Goal: Transaction & Acquisition: Purchase product/service

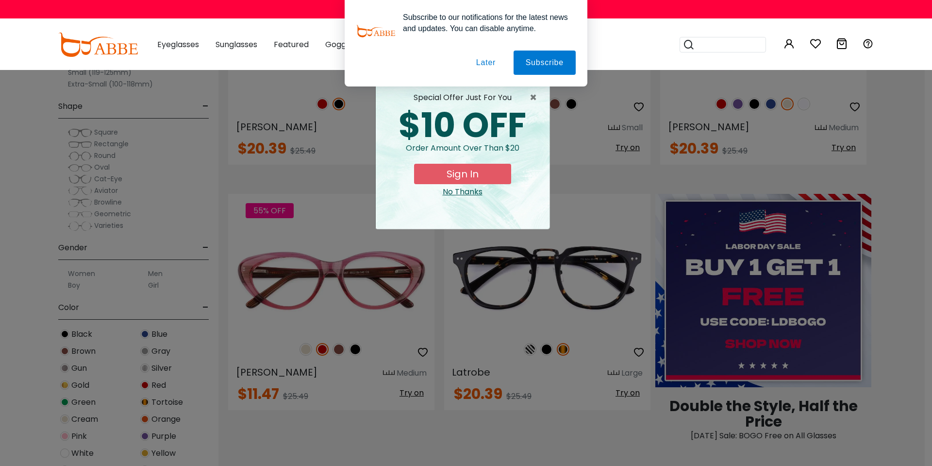
click at [0, 0] on button "Later" at bounding box center [0, 0] width 0 height 0
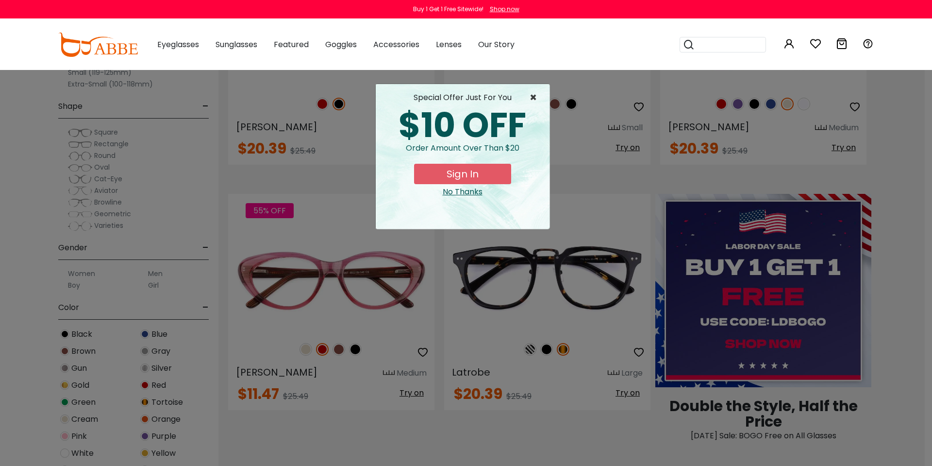
click at [534, 98] on span "×" at bounding box center [536, 98] width 12 height 12
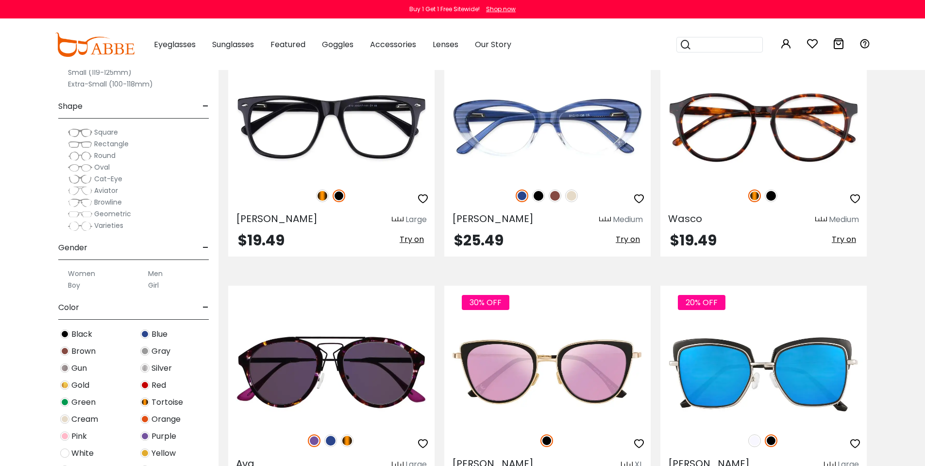
scroll to position [1505, 0]
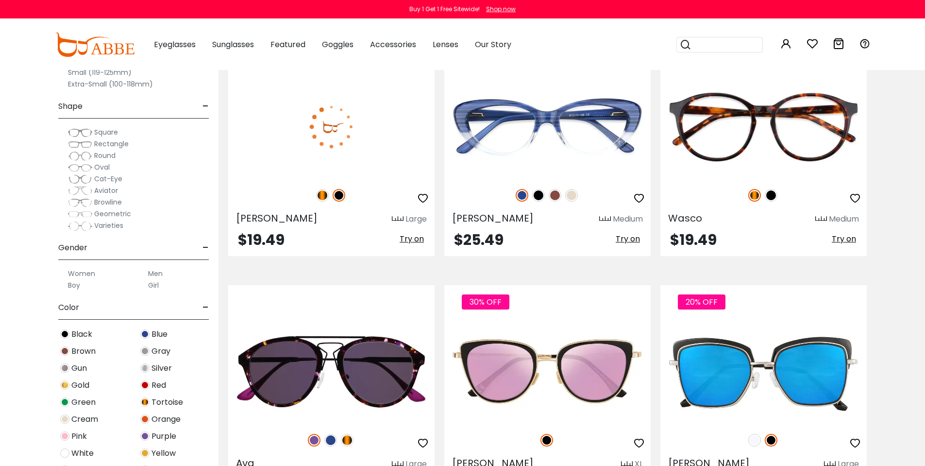
click at [333, 141] on img at bounding box center [331, 126] width 206 height 103
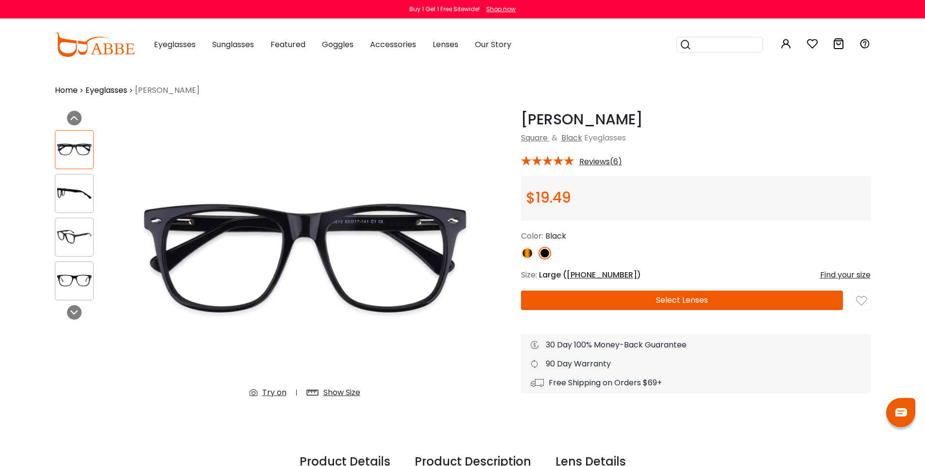
click at [607, 302] on button "Select Lenses" at bounding box center [682, 299] width 322 height 19
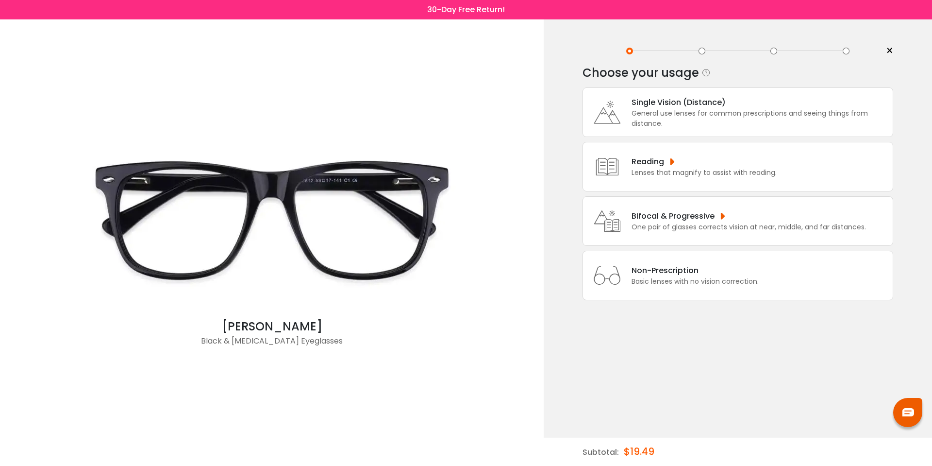
click at [640, 158] on div "Reading" at bounding box center [704, 161] width 145 height 12
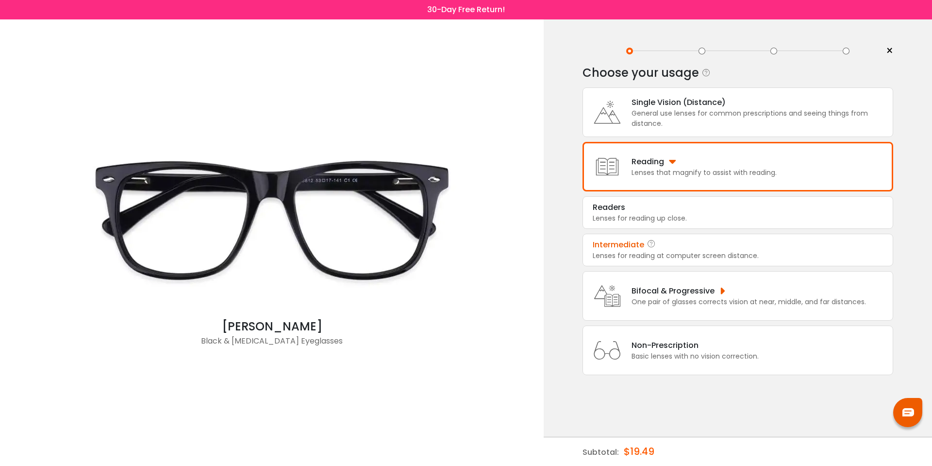
click at [643, 243] on div "Intermediate" at bounding box center [618, 245] width 51 height 12
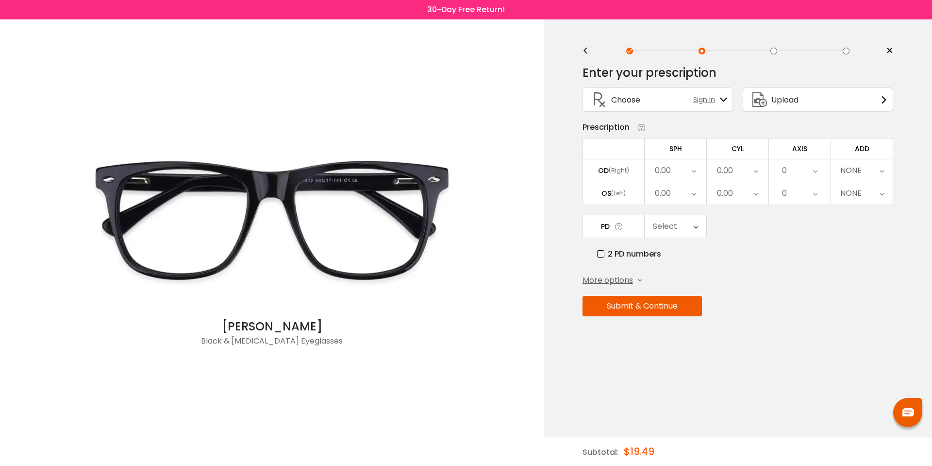
click at [696, 170] on div "0.00" at bounding box center [676, 170] width 62 height 22
click at [772, 250] on div "2 PD numbers" at bounding box center [745, 254] width 296 height 12
click at [868, 174] on div "NONE" at bounding box center [862, 170] width 62 height 22
click at [866, 169] on div "NONE" at bounding box center [862, 170] width 62 height 22
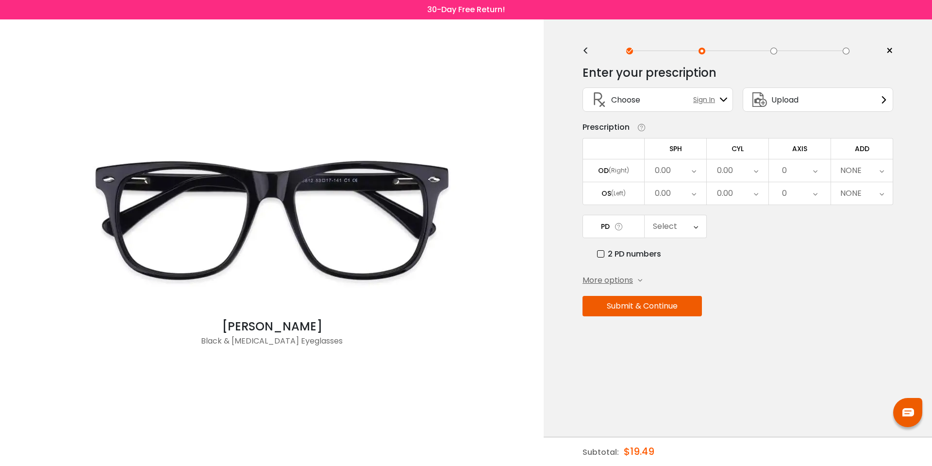
click at [663, 176] on div "0.00" at bounding box center [663, 170] width 16 height 19
click at [671, 257] on li "+1.25" at bounding box center [676, 261] width 62 height 17
click at [670, 193] on div "0.00" at bounding box center [663, 193] width 16 height 19
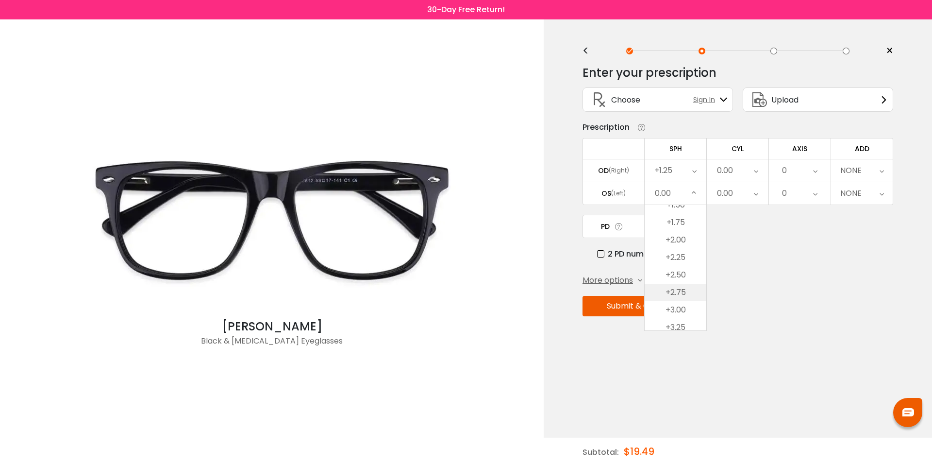
click at [671, 299] on li "+2.75" at bounding box center [676, 292] width 62 height 17
click at [773, 101] on span "Upload" at bounding box center [784, 100] width 27 height 12
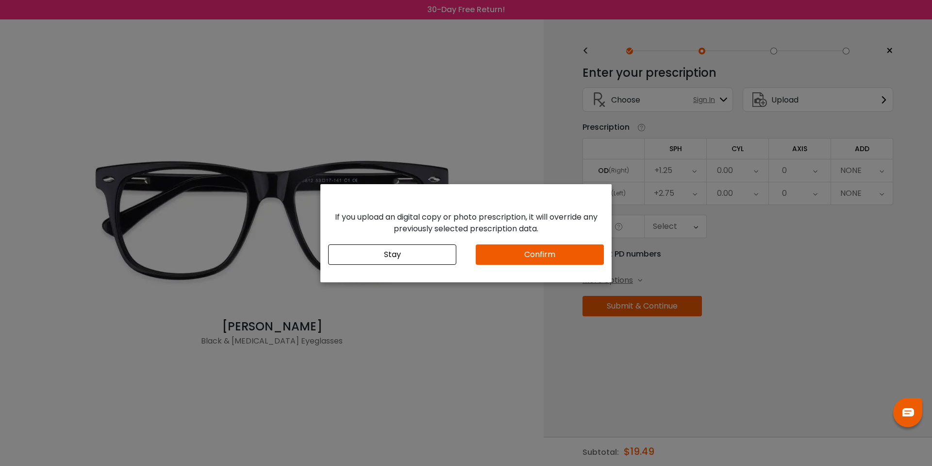
click at [429, 348] on div "If you upload an digital copy or photo prescription, it will override any previ…" at bounding box center [466, 233] width 932 height 466
click at [402, 260] on button "Stay" at bounding box center [392, 254] width 128 height 20
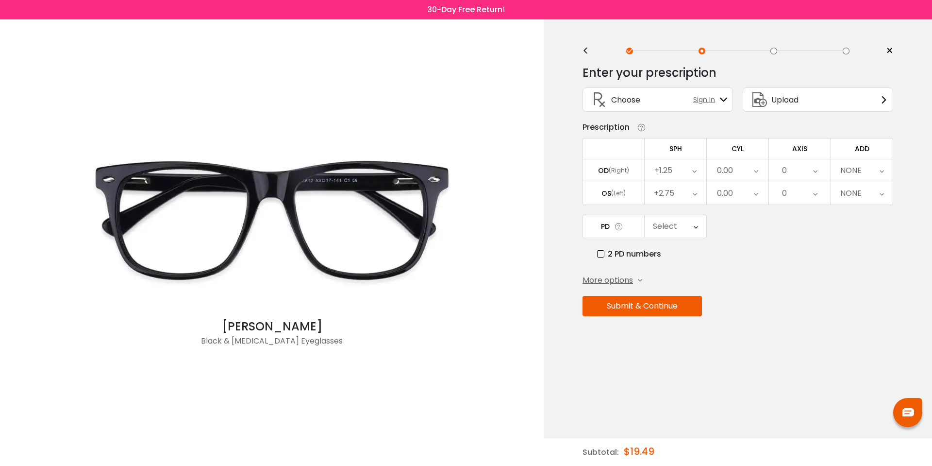
click at [889, 50] on span "×" at bounding box center [889, 51] width 7 height 15
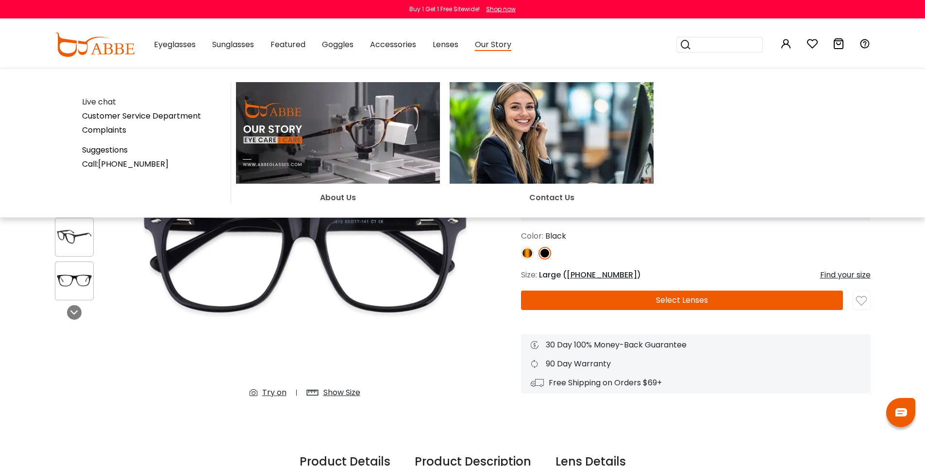
click at [367, 122] on img at bounding box center [338, 132] width 204 height 101
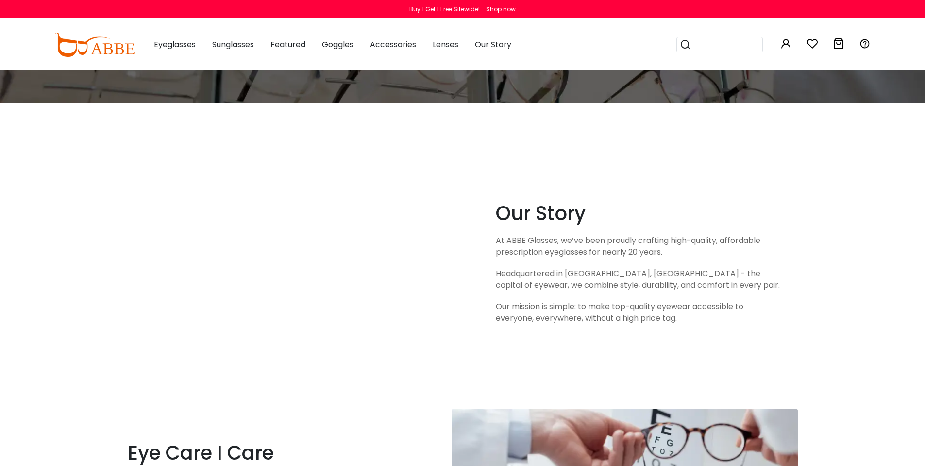
scroll to position [146, 0]
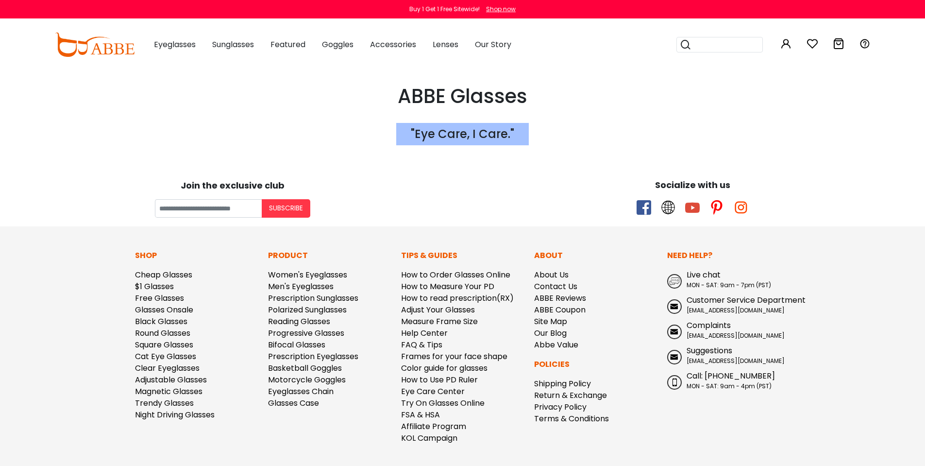
scroll to position [1964, 0]
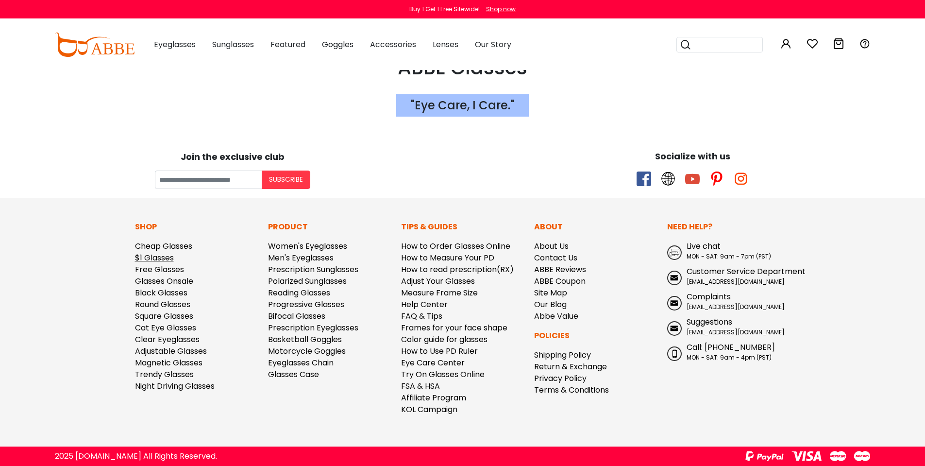
click at [150, 259] on link "$1 Glasses" at bounding box center [154, 257] width 39 height 11
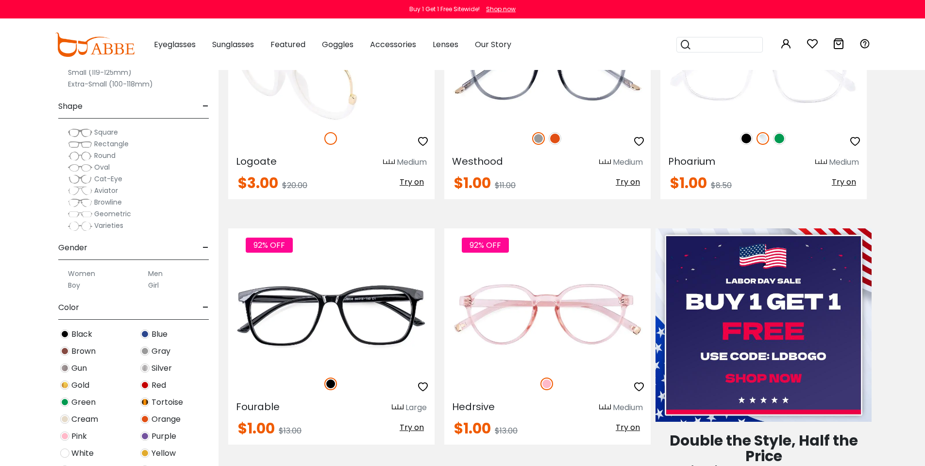
scroll to position [388, 0]
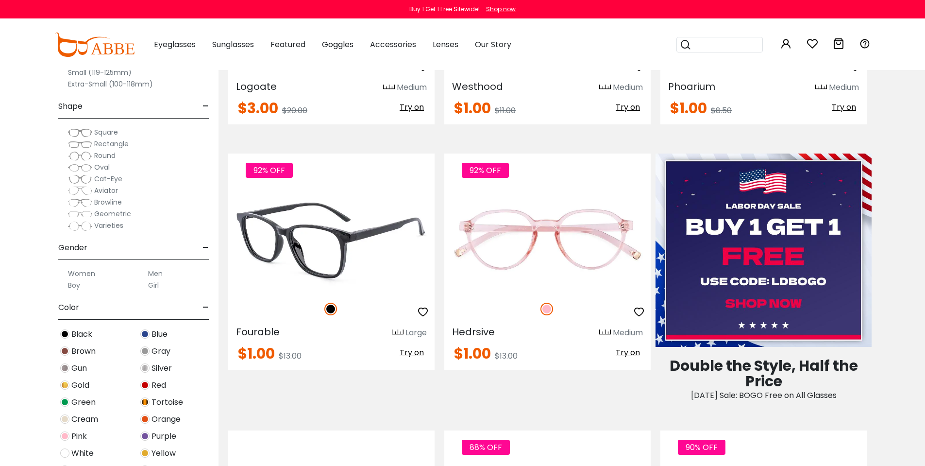
click at [359, 241] on img at bounding box center [331, 239] width 206 height 103
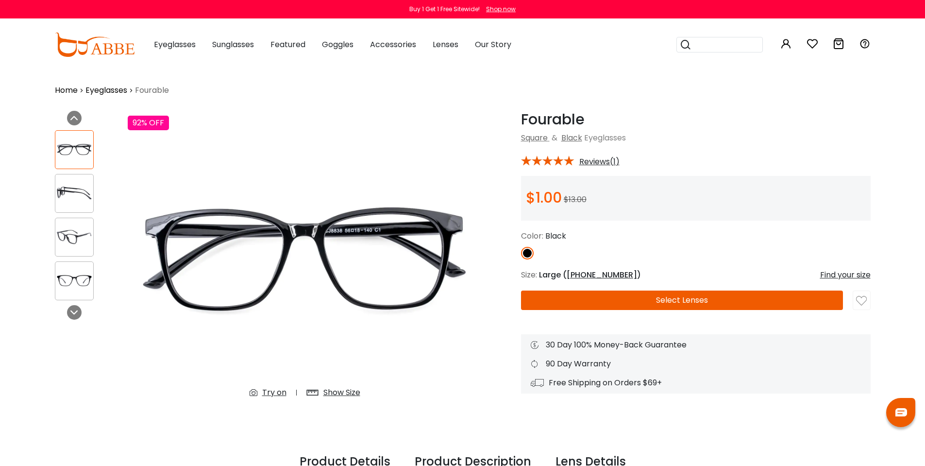
click at [542, 301] on button "Select Lenses" at bounding box center [682, 299] width 322 height 19
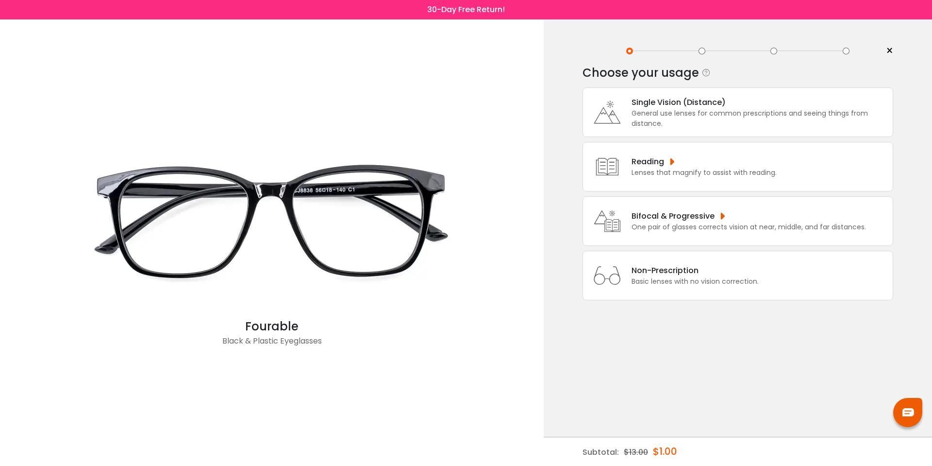
click at [640, 161] on div "Reading" at bounding box center [704, 161] width 145 height 12
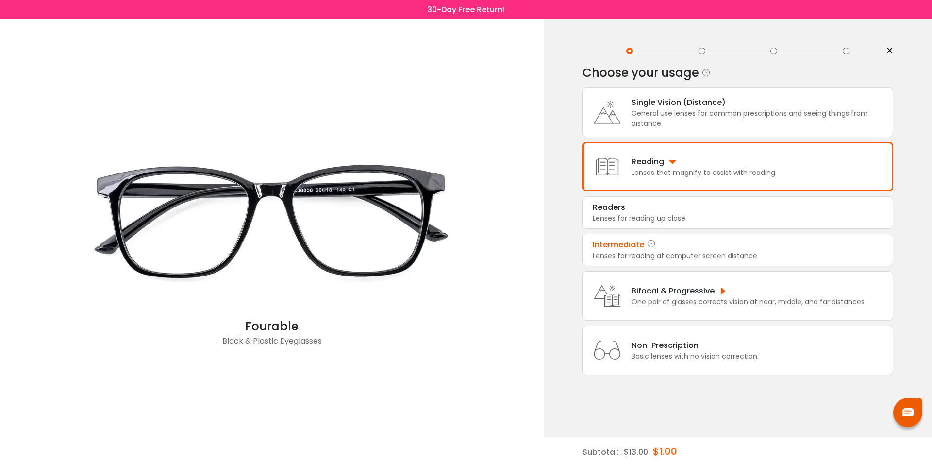
click at [643, 246] on div "Intermediate" at bounding box center [618, 245] width 51 height 12
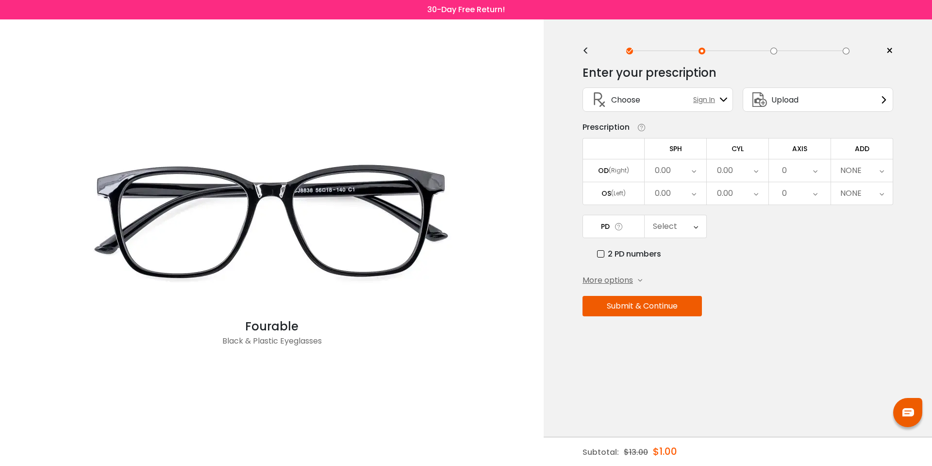
click at [891, 51] on span "×" at bounding box center [889, 51] width 7 height 15
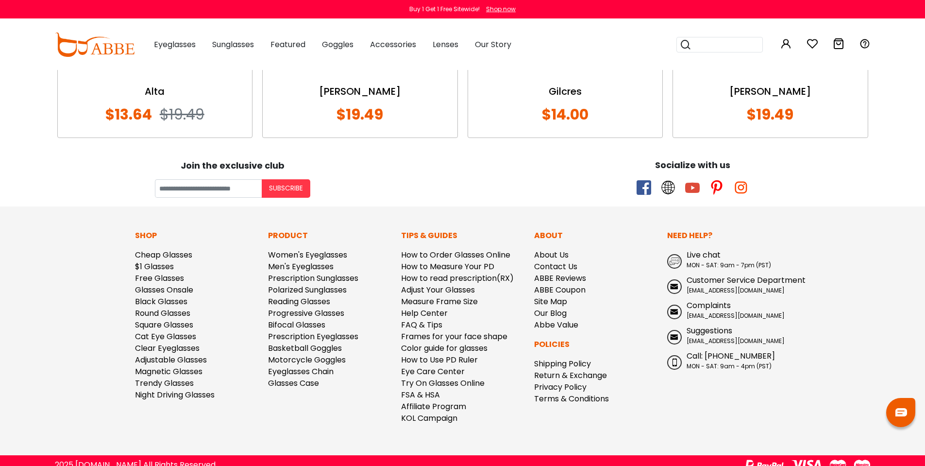
scroll to position [1071, 0]
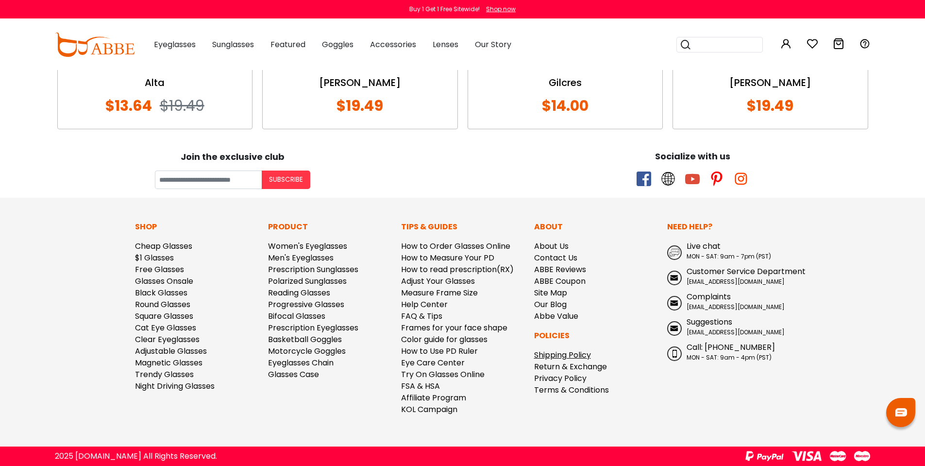
click at [574, 352] on link "Shipping Policy" at bounding box center [562, 354] width 57 height 11
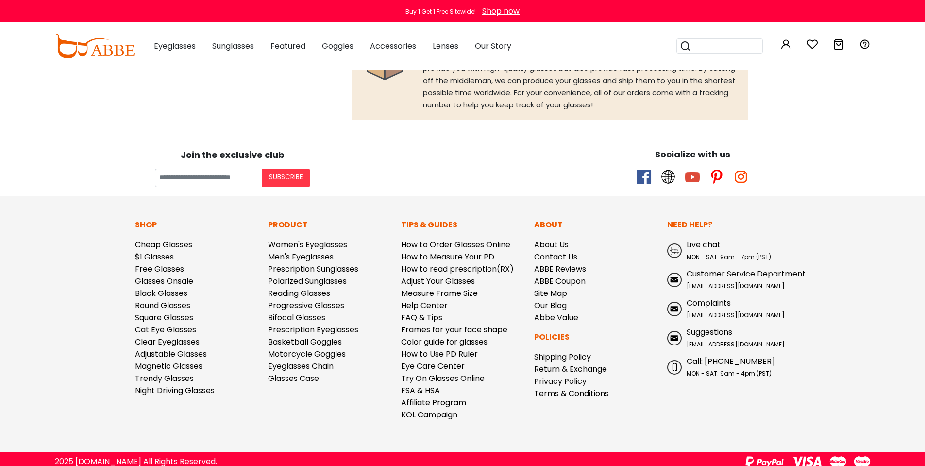
scroll to position [916, 0]
